Goal: Task Accomplishment & Management: Manage account settings

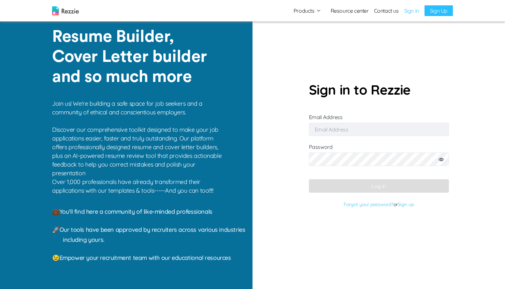
type input "[EMAIL_ADDRESS][DOMAIN_NAME]"
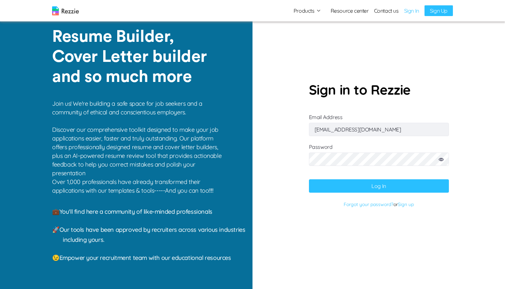
click at [352, 185] on button "Log In" at bounding box center [379, 185] width 140 height 13
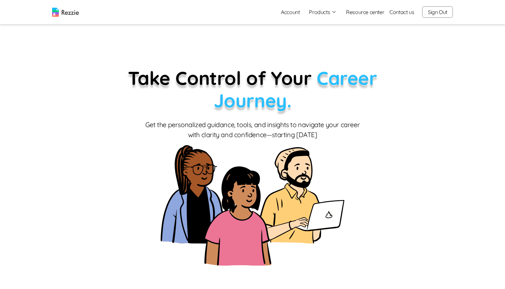
click at [293, 10] on link "Account" at bounding box center [290, 11] width 29 height 13
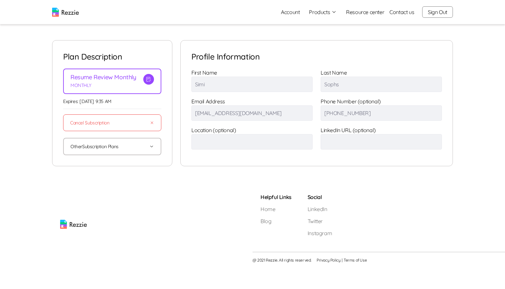
click at [103, 151] on button "Other Subscription Plans" at bounding box center [113, 146] width 84 height 16
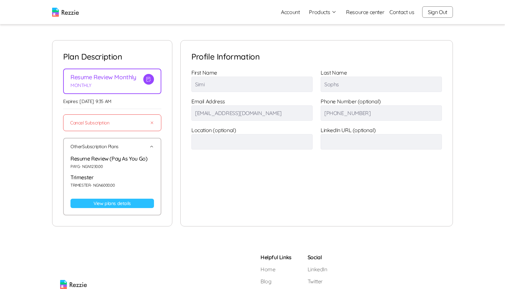
click at [110, 204] on link "View plans details" at bounding box center [113, 203] width 84 height 9
